Goal: Register for event/course

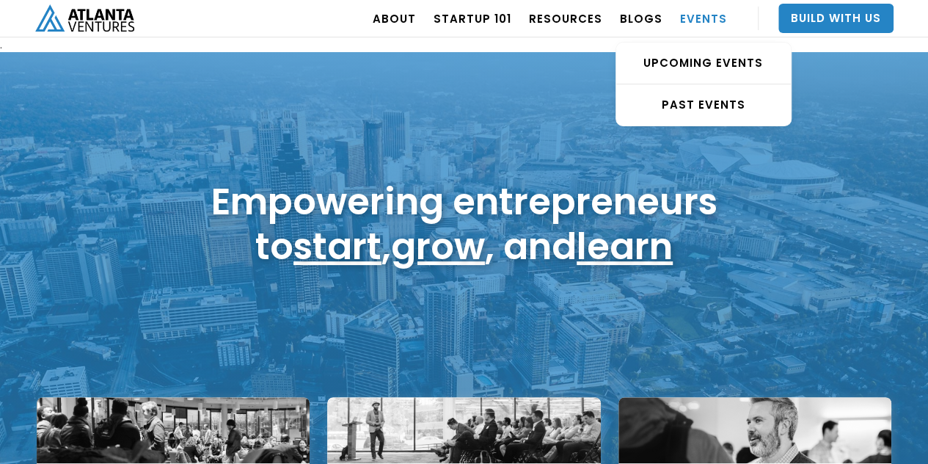
click at [708, 16] on link "EVENTS" at bounding box center [703, 18] width 47 height 41
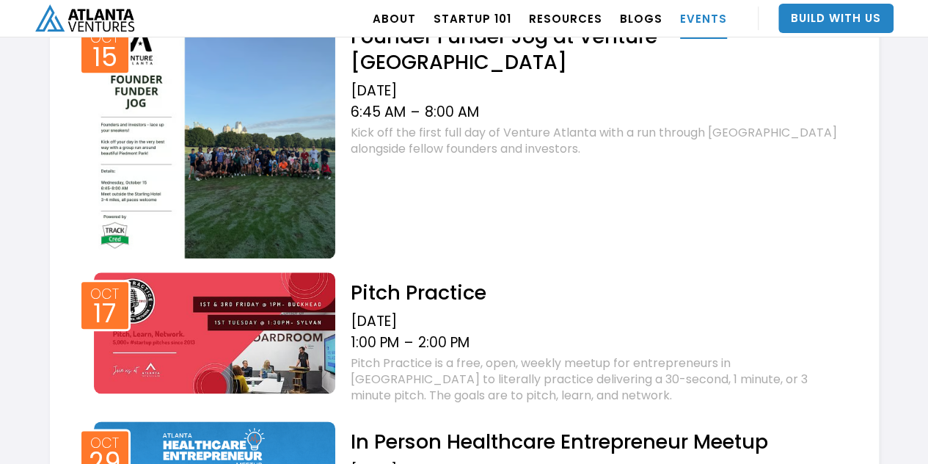
scroll to position [587, 0]
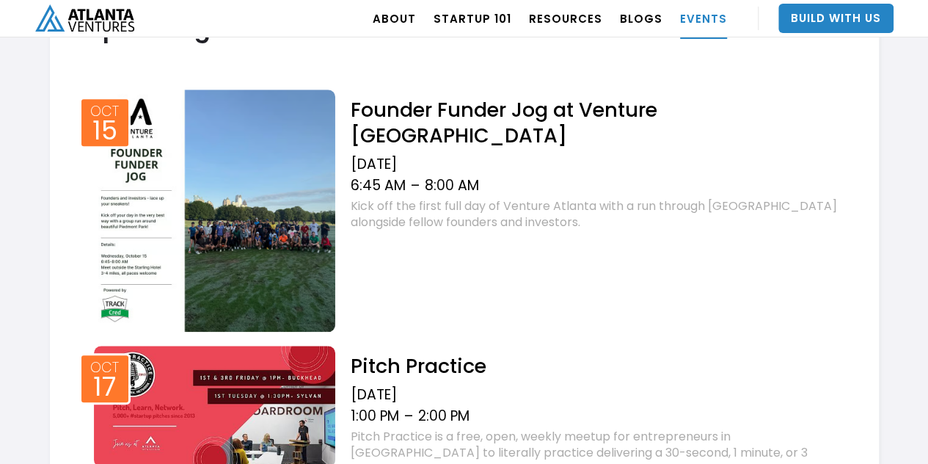
click at [111, 221] on img at bounding box center [215, 210] width 242 height 242
